Goal: Task Accomplishment & Management: Manage account settings

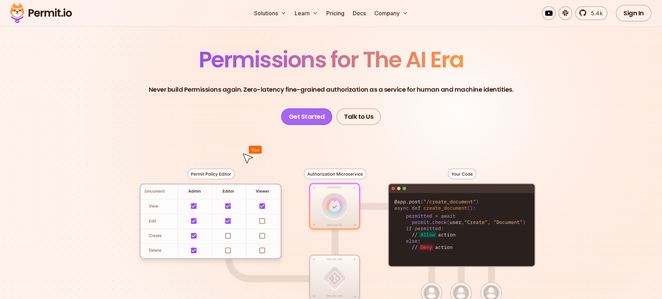
click at [313, 114] on link "Get Started" at bounding box center [306, 116] width 51 height 17
